Goal: Obtain resource: Download file/media

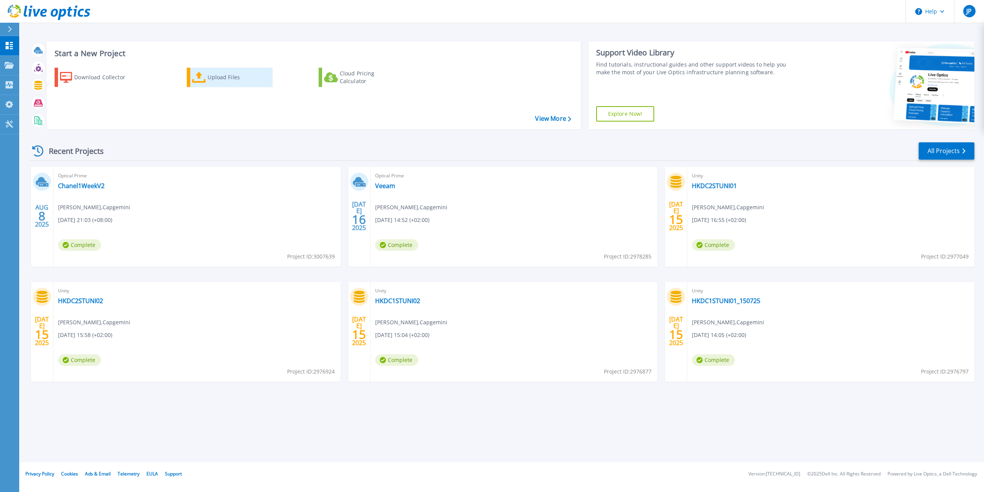
click at [233, 74] on div "Upload Files" at bounding box center [238, 77] width 61 height 15
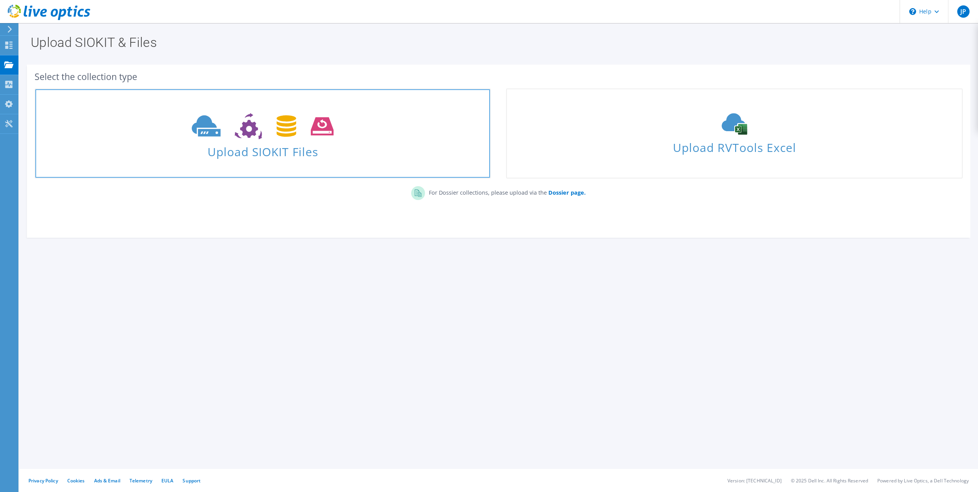
click at [340, 126] on span at bounding box center [262, 125] width 455 height 32
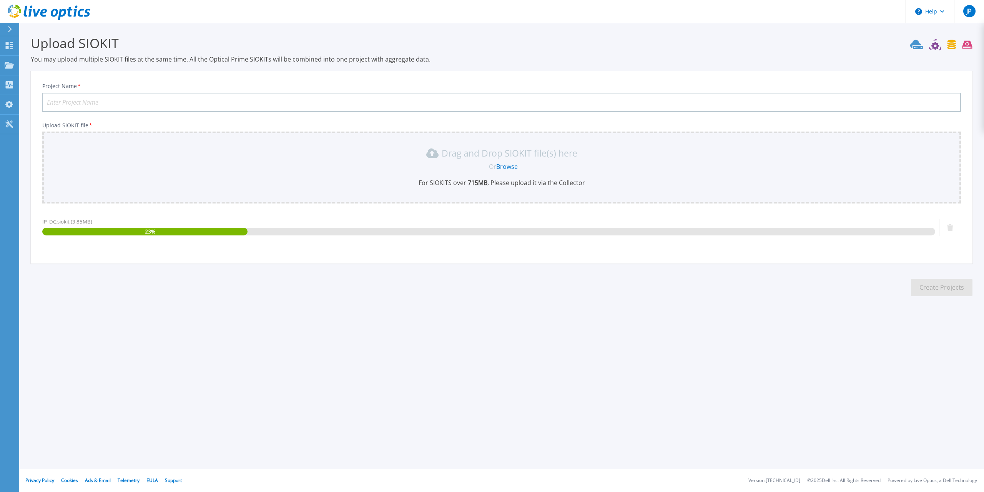
click at [159, 103] on input "Project Name *" at bounding box center [501, 102] width 919 height 19
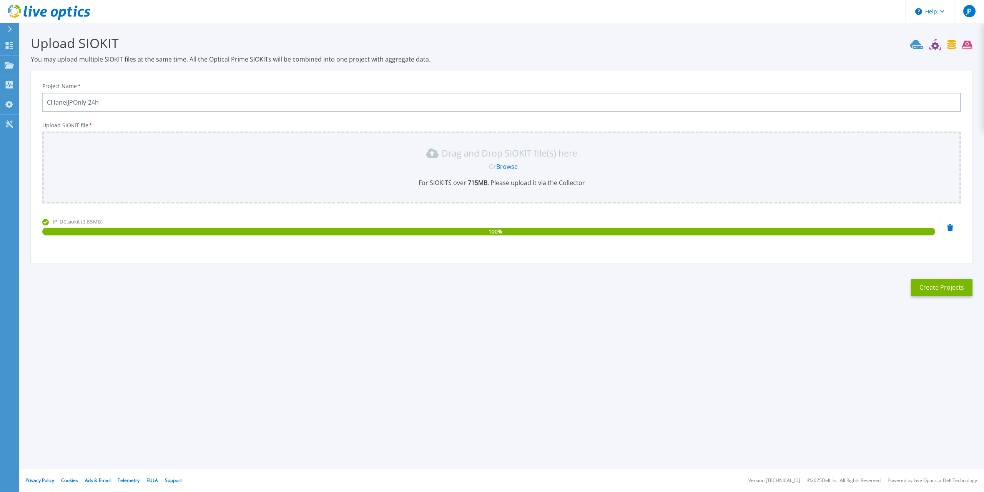
click at [69, 101] on input "CHanelJPOnly-24h" at bounding box center [501, 102] width 919 height 19
click at [68, 101] on input "CHanelJPOnly-24h" at bounding box center [501, 102] width 919 height 19
type input "CHanel-JPOnly-24h"
click at [937, 288] on button "Create Projects" at bounding box center [941, 287] width 61 height 17
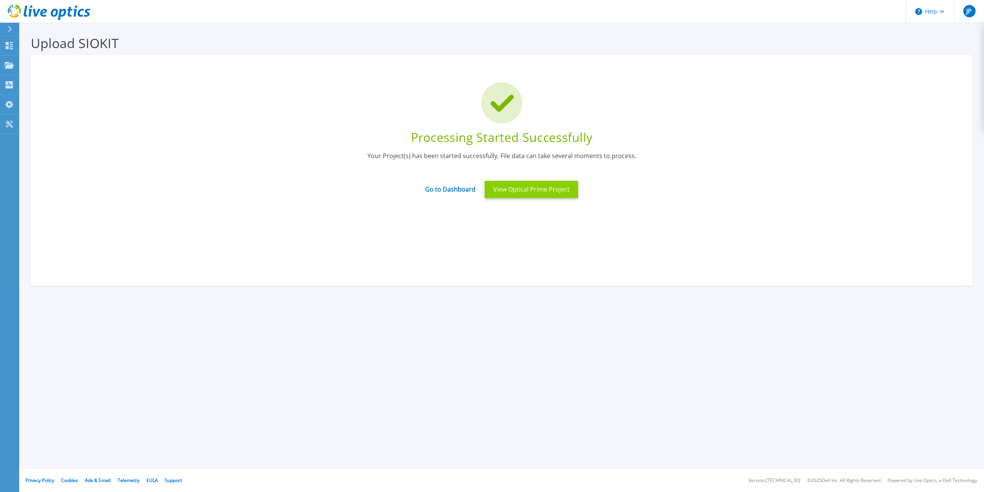
click at [541, 195] on button "View Optical Prime Project" at bounding box center [531, 189] width 93 height 17
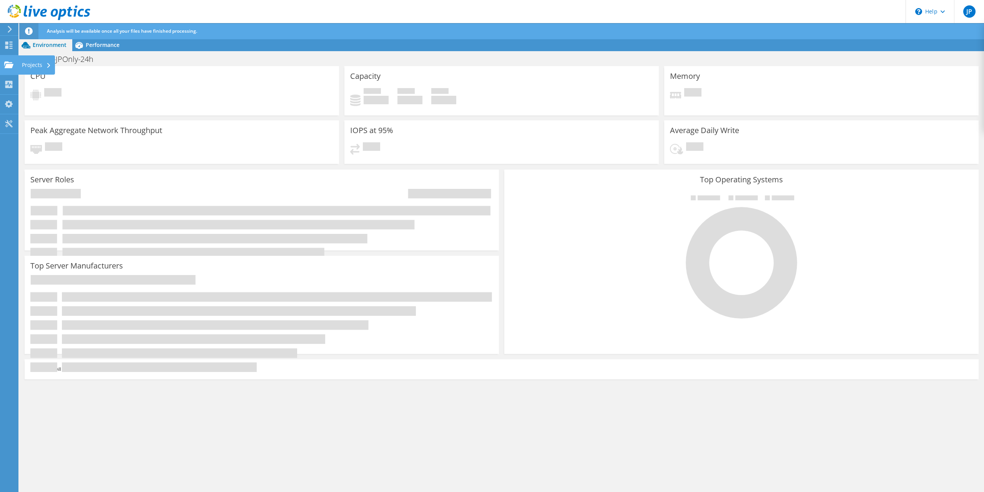
click at [28, 65] on div "Projects" at bounding box center [36, 64] width 37 height 19
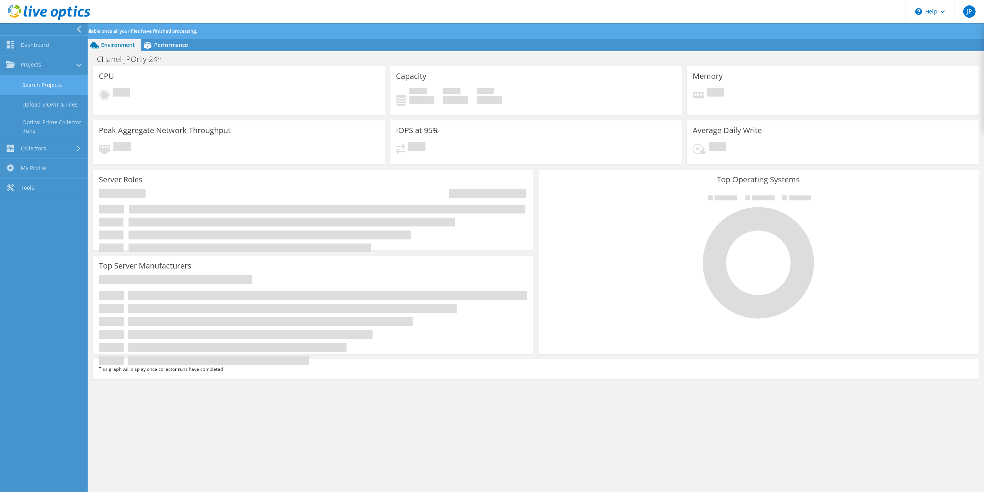
click at [30, 86] on link "Search Projects" at bounding box center [44, 85] width 88 height 20
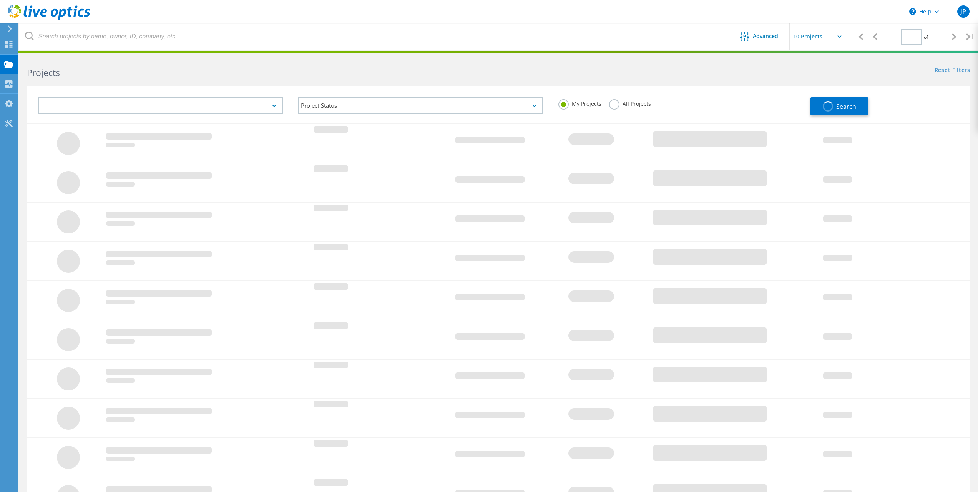
type input "1"
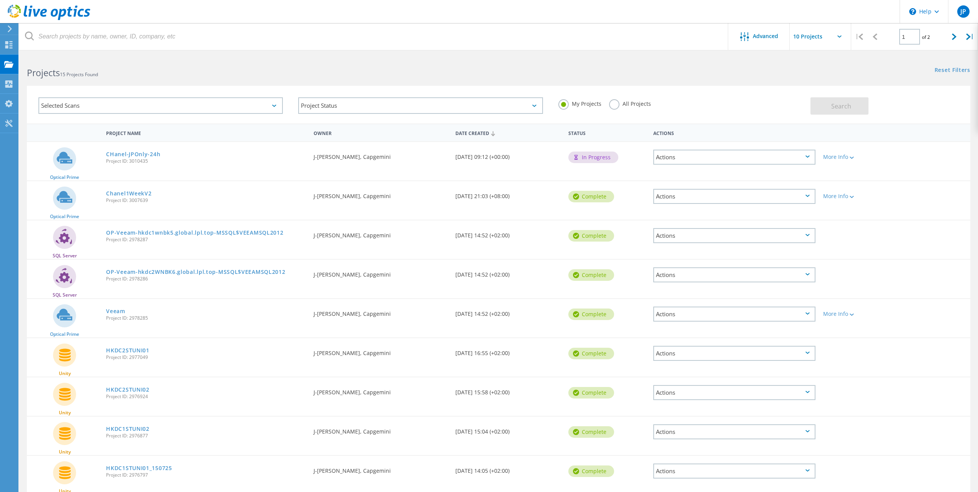
click at [713, 199] on div "Actions" at bounding box center [734, 196] width 162 height 15
click at [924, 196] on div "Optical Prime Chanel1WeekV2 Project ID: 3007639 Requested By J-Charles PACCHER,…" at bounding box center [498, 200] width 943 height 38
click at [841, 197] on div "More Info" at bounding box center [857, 195] width 68 height 5
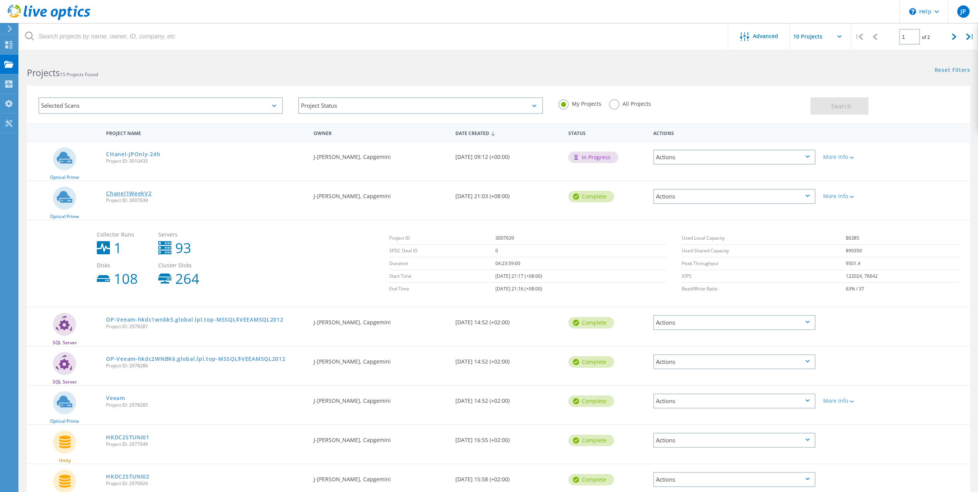
click at [133, 193] on link "Chanel1WeekV2" at bounding box center [128, 193] width 45 height 5
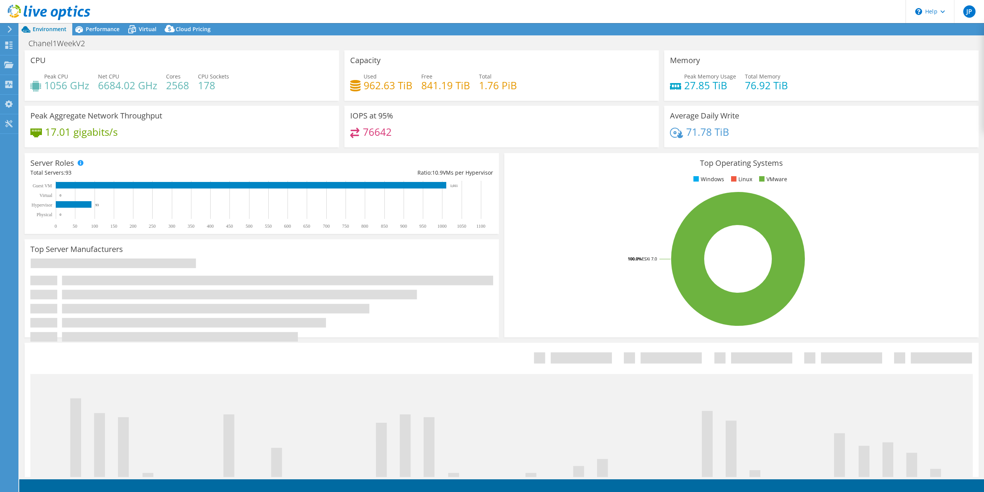
select select "USD"
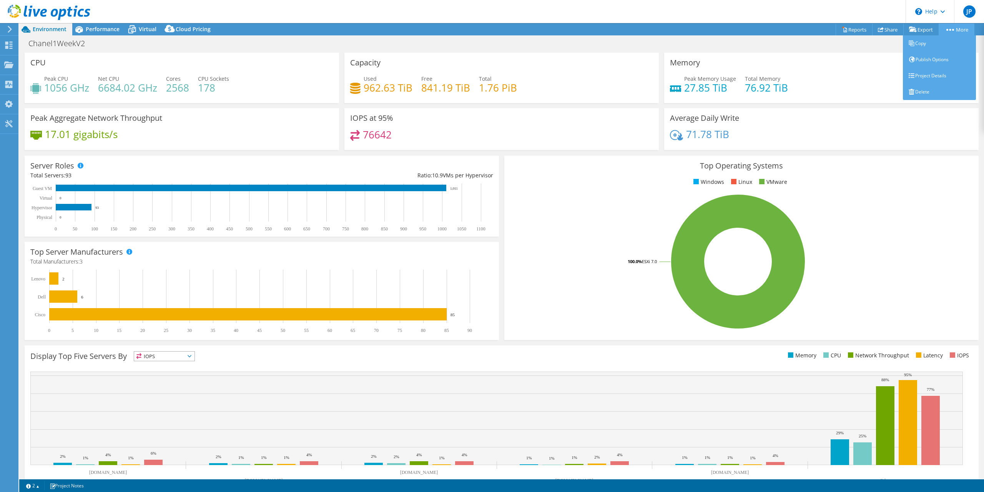
click at [949, 29] on circle at bounding box center [950, 30] width 2 height 2
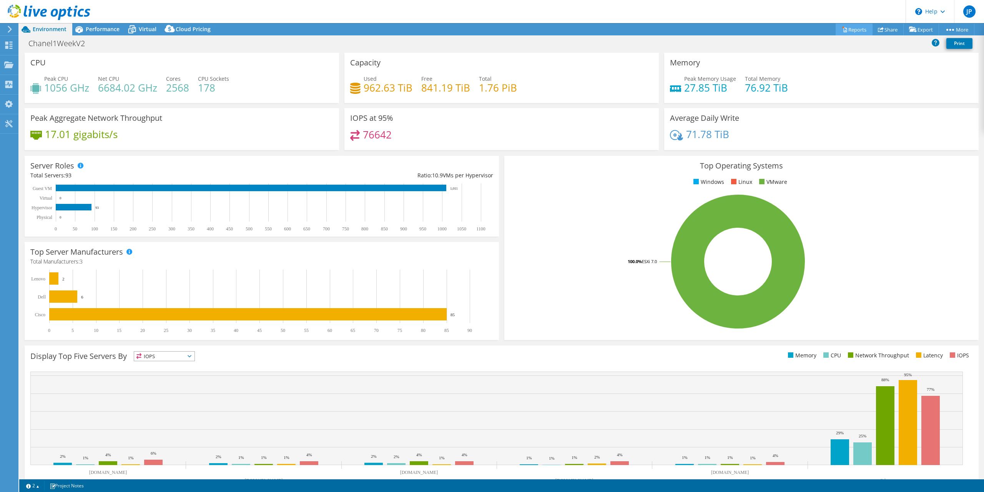
click at [842, 32] on icon at bounding box center [845, 30] width 6 height 6
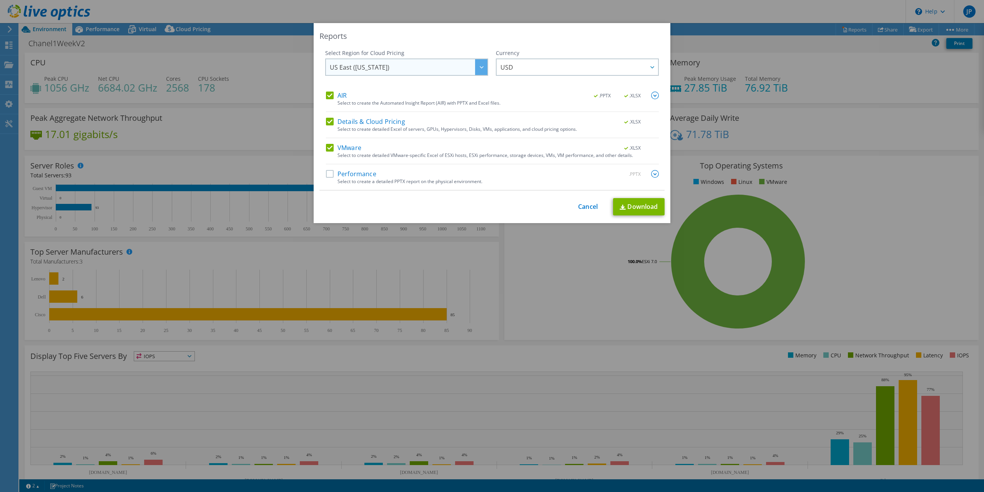
click at [462, 72] on span "US East ([US_STATE])" at bounding box center [409, 67] width 158 height 16
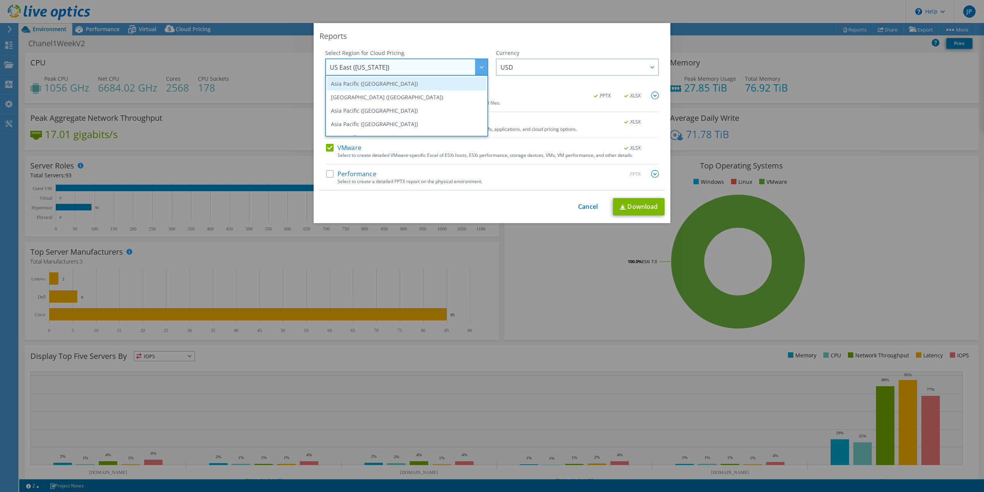
click at [455, 78] on li "Asia Pacific ([GEOGRAPHIC_DATA])" at bounding box center [406, 83] width 159 height 13
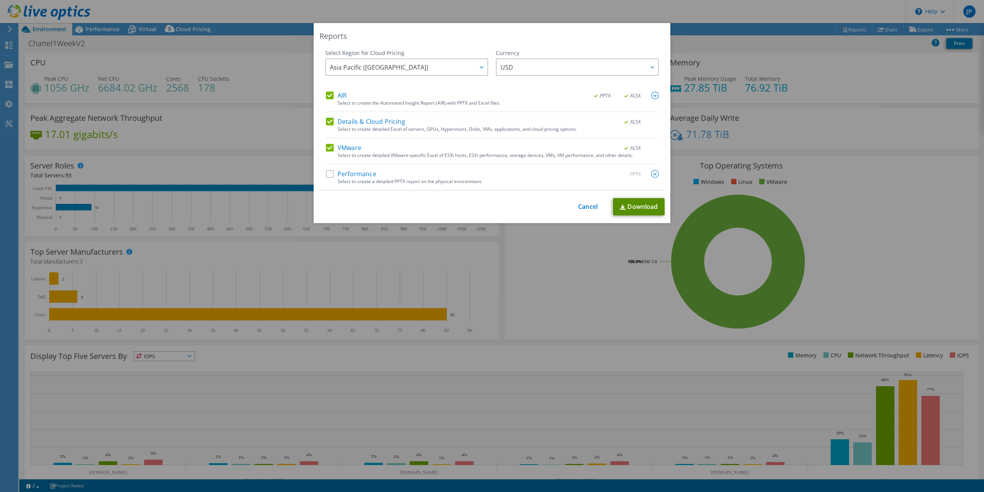
click at [630, 208] on link "Download" at bounding box center [638, 206] width 51 height 17
click at [511, 51] on div "Currency" at bounding box center [577, 53] width 163 height 8
click at [578, 204] on link "Cancel" at bounding box center [588, 206] width 20 height 7
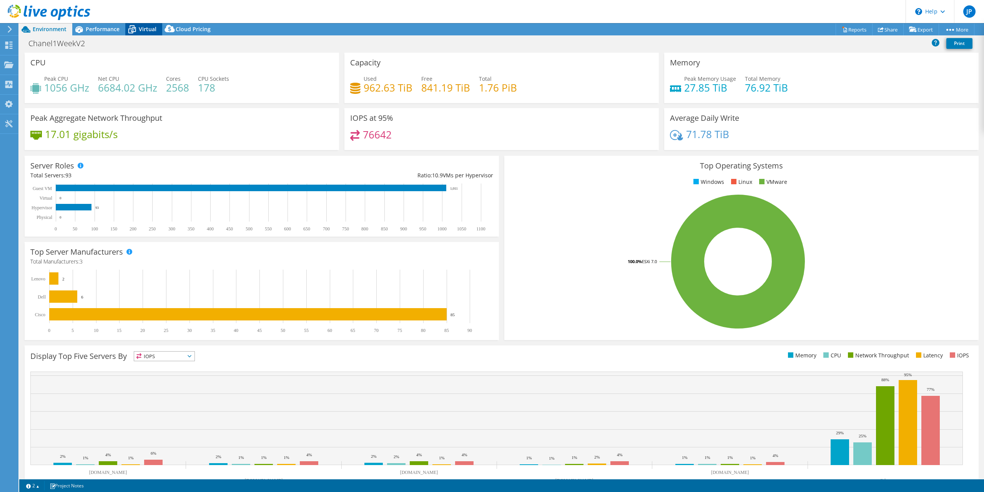
click at [131, 30] on icon at bounding box center [131, 29] width 13 height 13
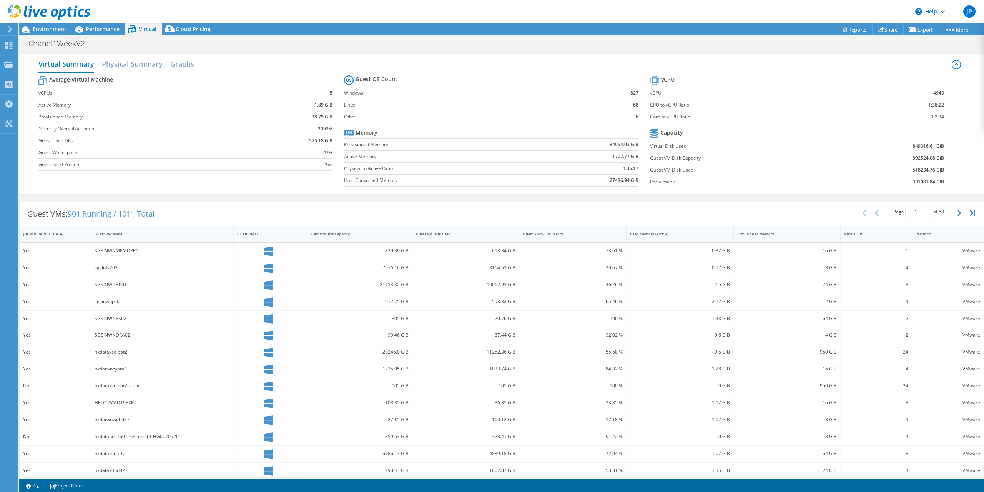
click at [207, 217] on div "Guest VMs: 901 Running / 1011 Total Page 1 of 68 5 rows 10 rows 20 rows 25 rows…" at bounding box center [502, 214] width 964 height 24
click at [182, 29] on span "Cloud Pricing" at bounding box center [193, 28] width 35 height 7
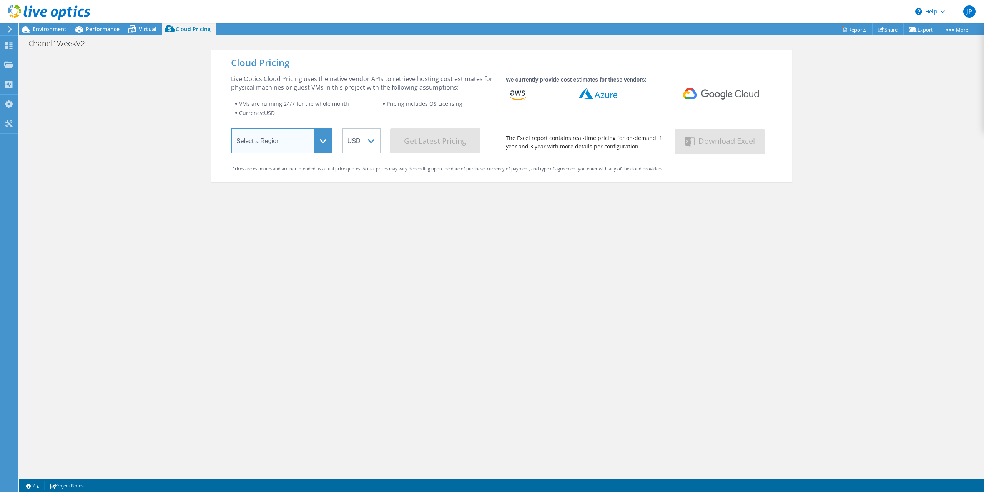
click at [315, 145] on select "Select a Region Asia Pacific (Hong Kong) Asia Pacific (Mumbai) Asia Pacific (Se…" at bounding box center [281, 140] width 101 height 25
select select "HongKong"
click at [231, 130] on select "Select a Region Asia Pacific (Hong Kong) Asia Pacific (Mumbai) Asia Pacific (Se…" at bounding box center [281, 140] width 101 height 25
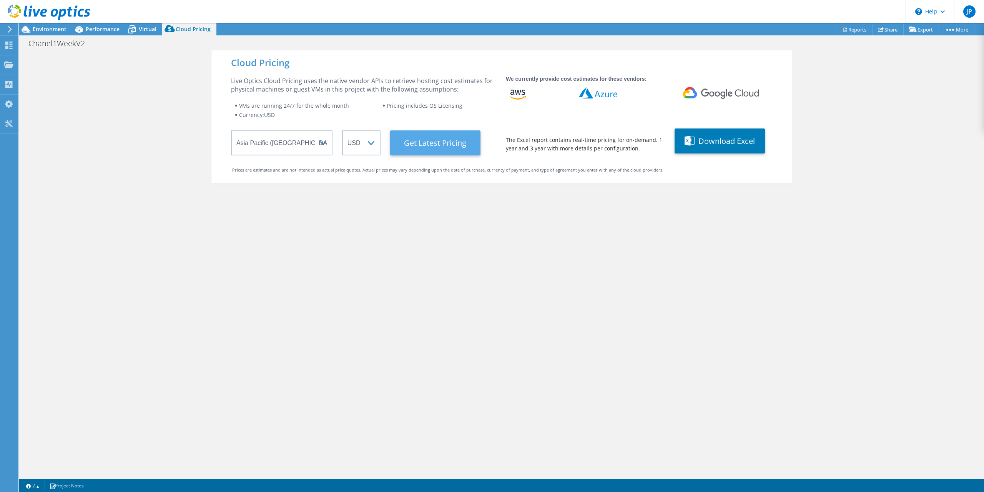
click at [429, 151] on Latest "Get Latest Pricing" at bounding box center [435, 142] width 90 height 25
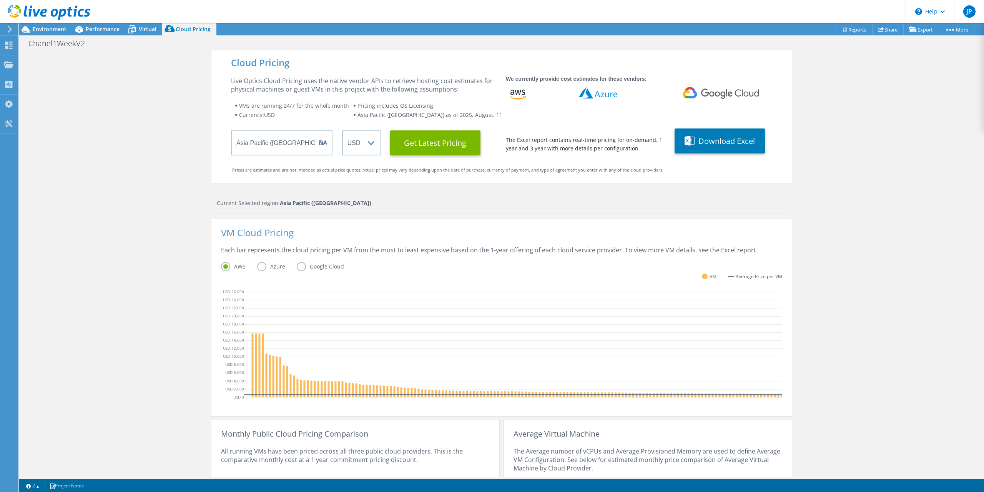
scroll to position [70, 0]
click at [137, 307] on div "Cloud Pricing Live Optics Cloud Pricing uses the native vendor APIs to retrieve…" at bounding box center [501, 306] width 965 height 513
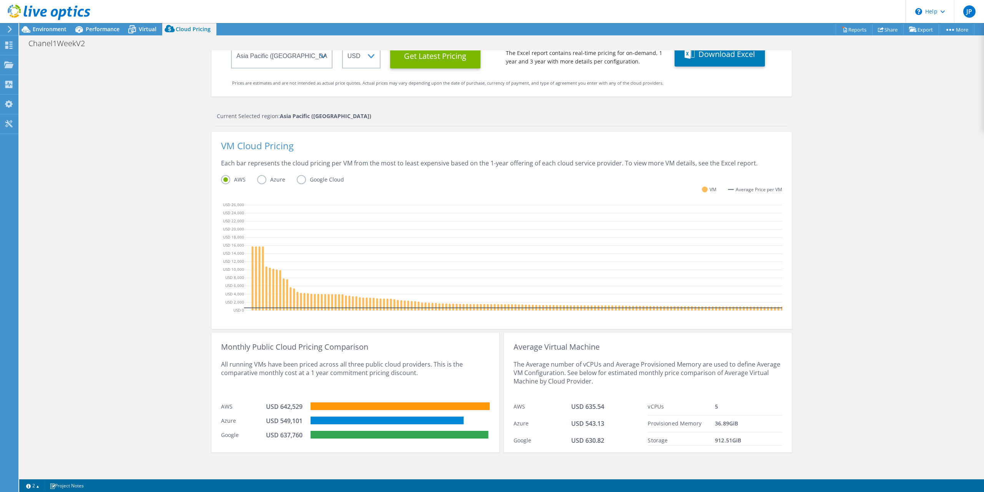
scroll to position [0, 0]
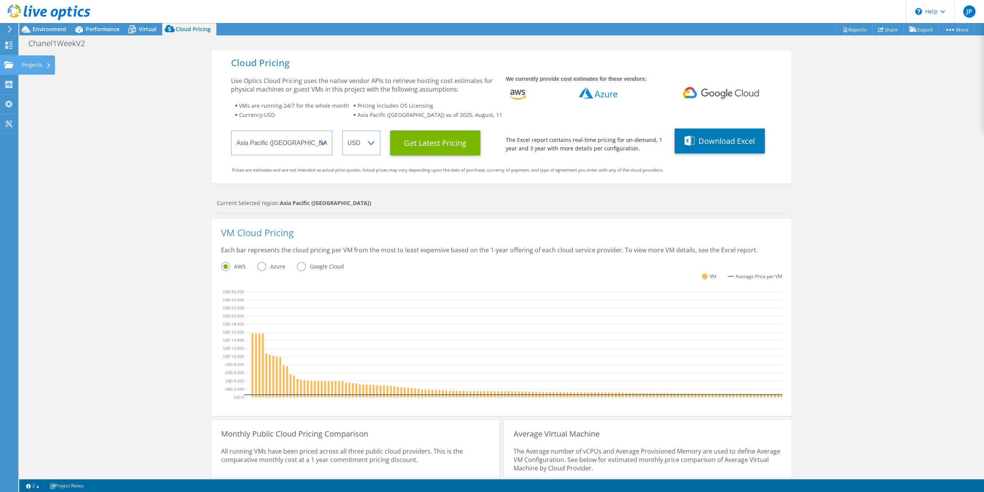
click at [29, 66] on div "Projects" at bounding box center [36, 64] width 37 height 19
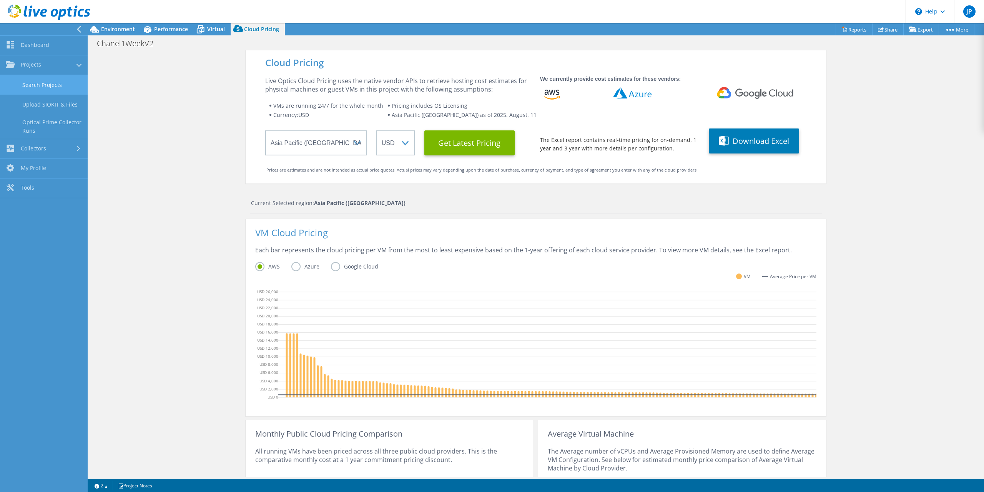
click at [48, 88] on link "Search Projects" at bounding box center [44, 85] width 88 height 20
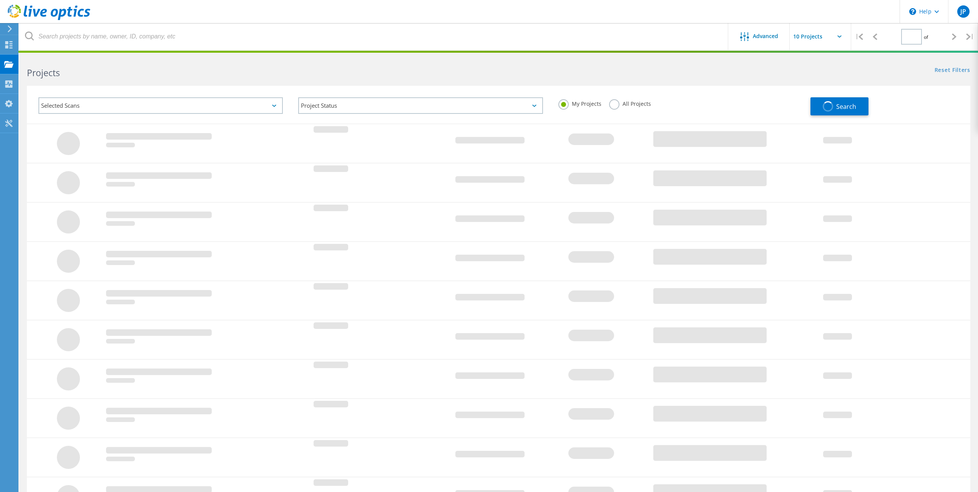
type input "1"
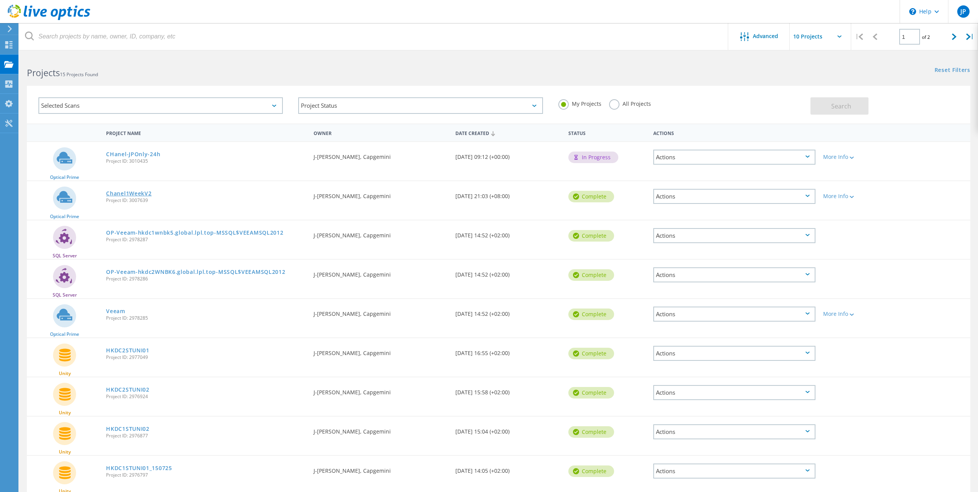
click at [133, 192] on link "Chanel1WeekV2" at bounding box center [128, 193] width 45 height 5
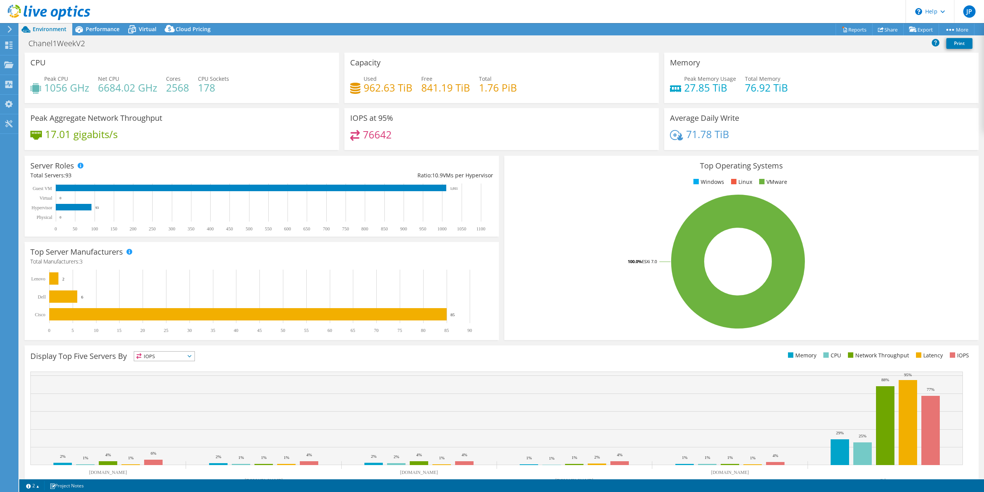
select select "USD"
select select "HongKong"
click at [85, 30] on icon at bounding box center [78, 29] width 13 height 13
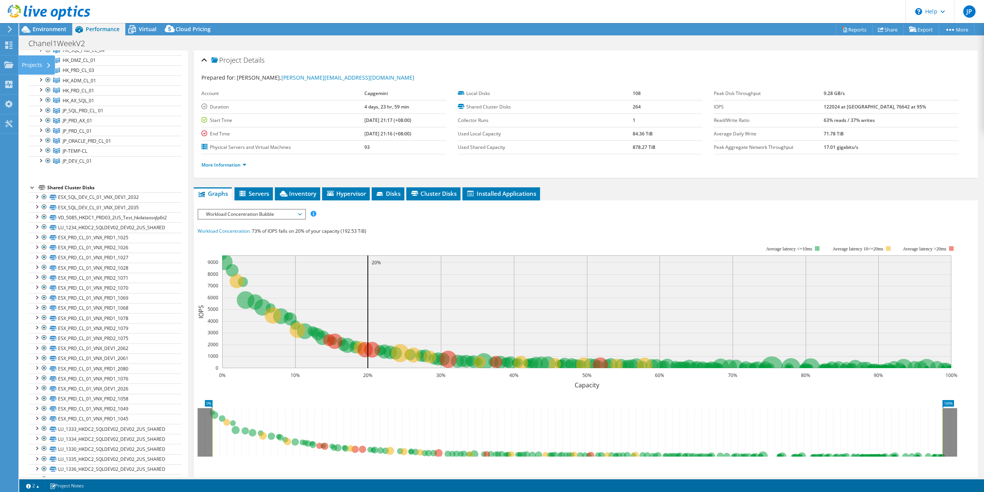
click at [20, 65] on div "Projects" at bounding box center [36, 64] width 37 height 19
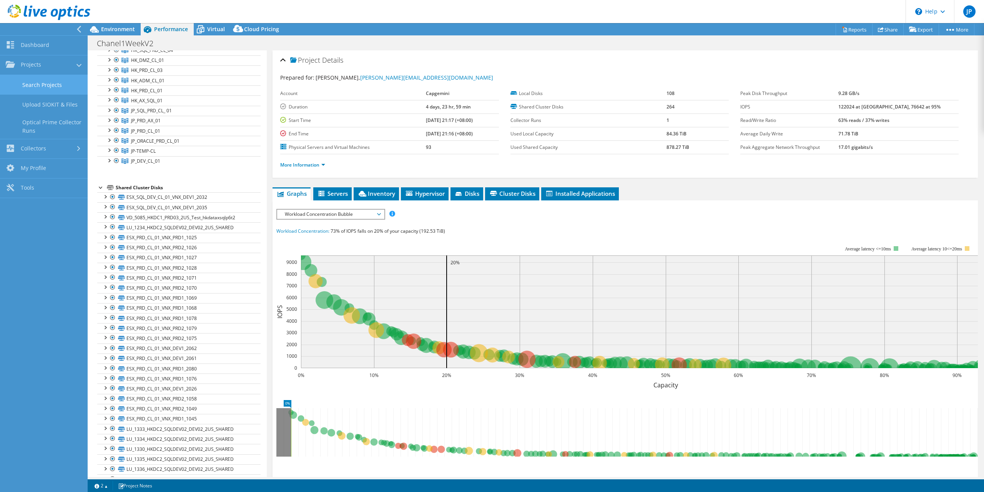
click at [45, 84] on link "Search Projects" at bounding box center [44, 85] width 88 height 20
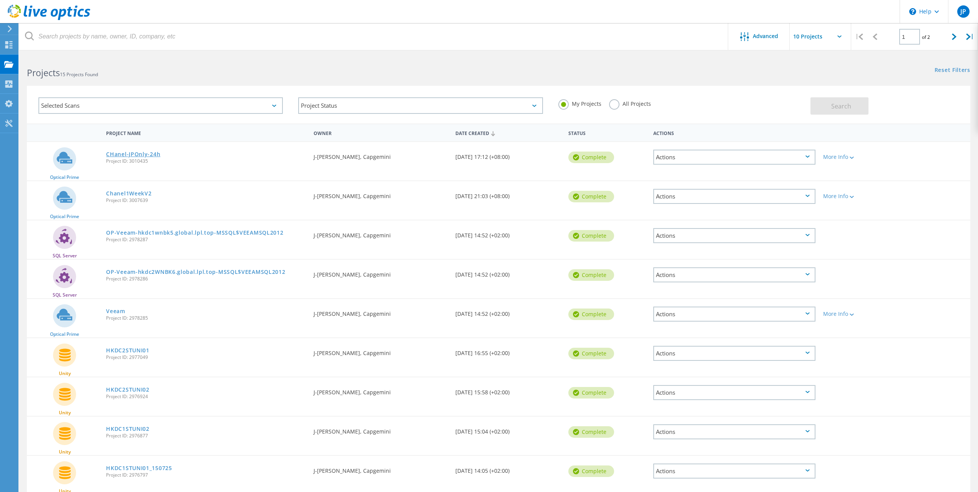
click at [123, 152] on link "CHanel-JPOnly-24h" at bounding box center [133, 153] width 54 height 5
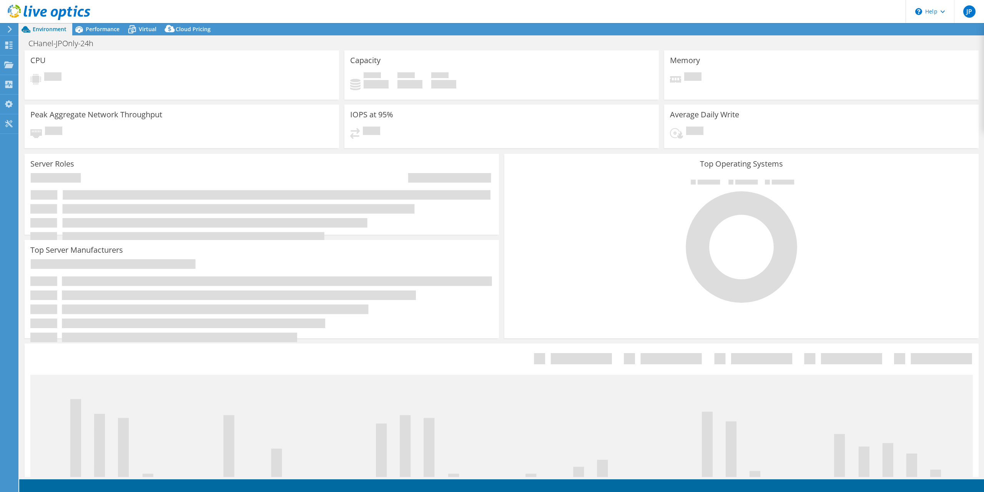
select select "USD"
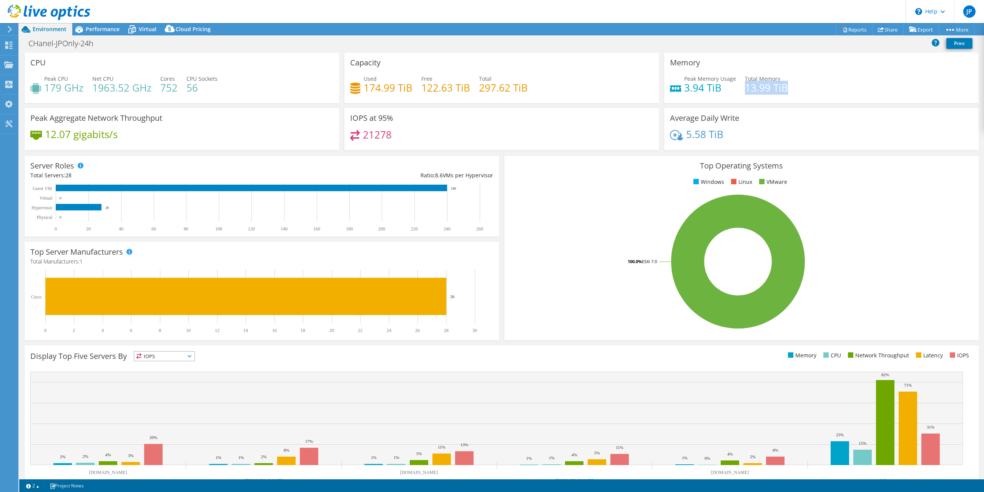
drag, startPoint x: 742, startPoint y: 90, endPoint x: 781, endPoint y: 90, distance: 38.8
click at [781, 90] on h4 "13.99 TiB" at bounding box center [766, 87] width 43 height 8
click at [104, 30] on span "Performance" at bounding box center [103, 28] width 34 height 7
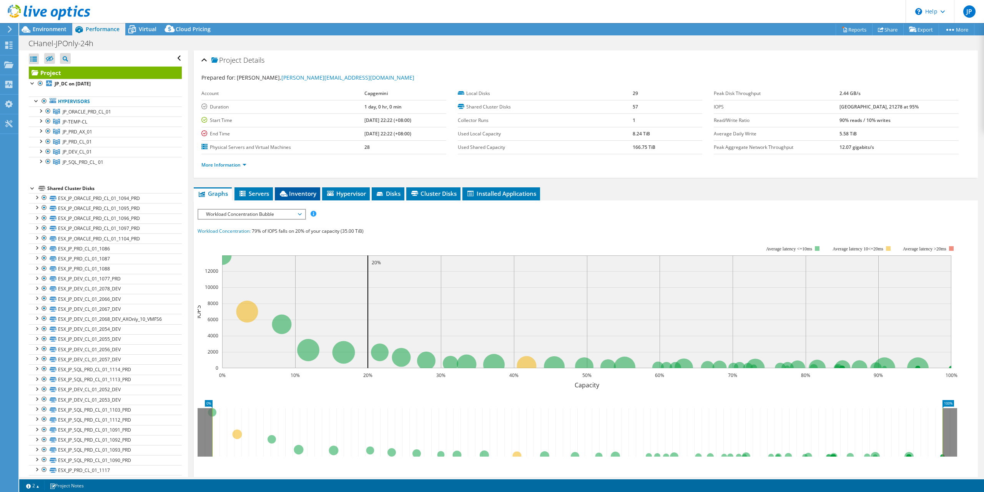
click at [292, 199] on li "Inventory" at bounding box center [297, 193] width 45 height 13
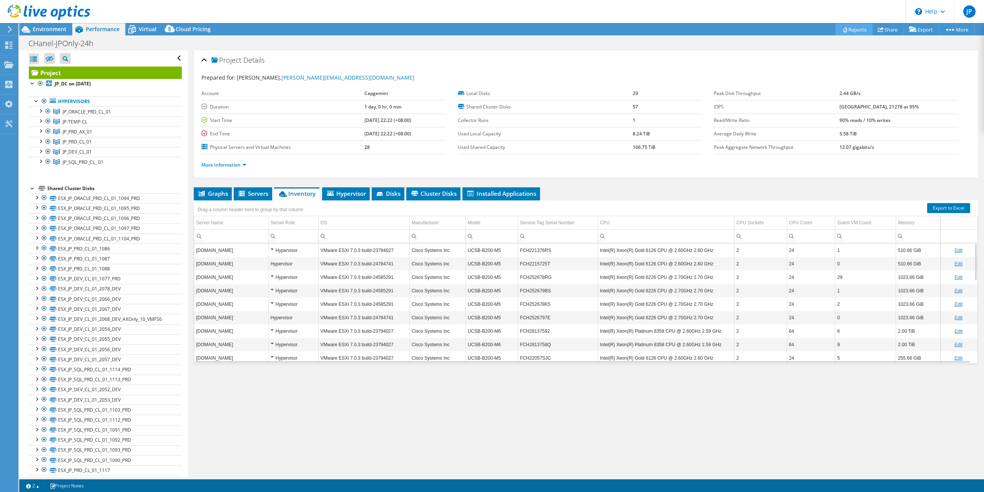
click at [847, 32] on link "Reports" at bounding box center [853, 29] width 37 height 12
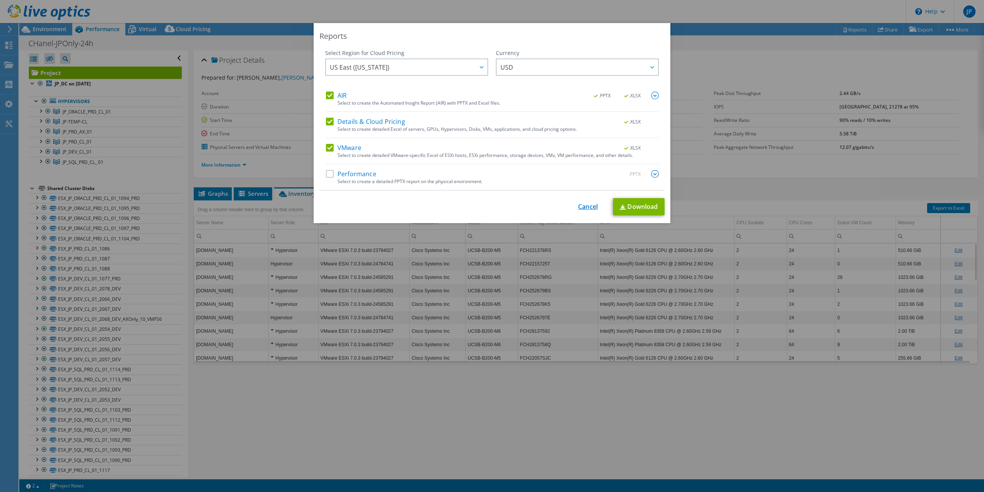
click at [579, 208] on link "Cancel" at bounding box center [588, 206] width 20 height 7
